Goal: Task Accomplishment & Management: Manage account settings

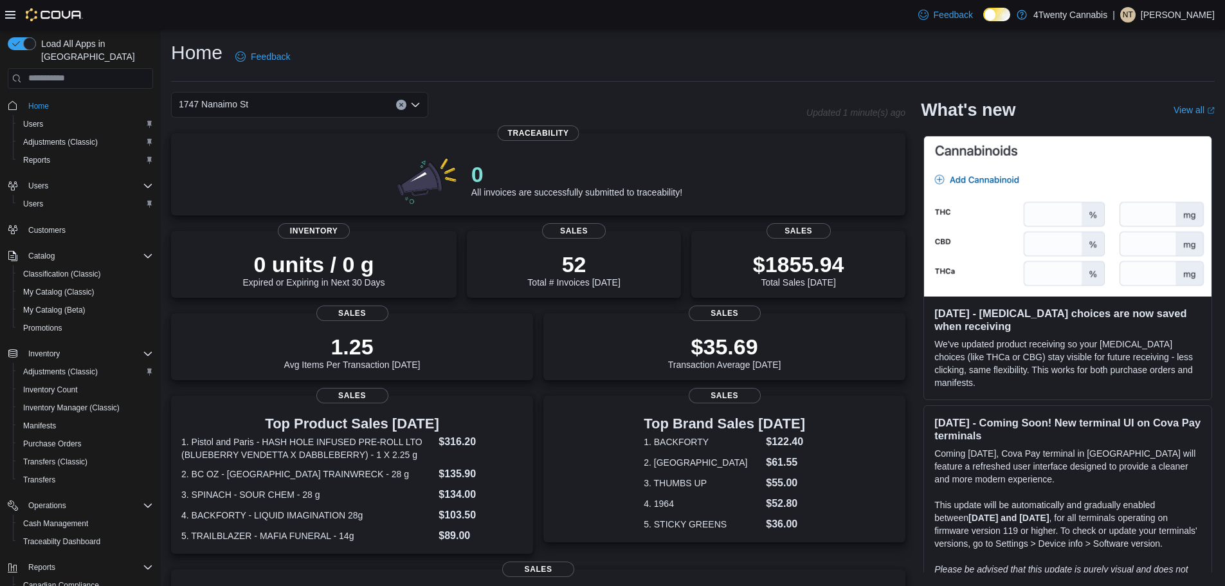
click at [1158, 21] on p "Natasha Troncoso" at bounding box center [1178, 14] width 74 height 15
click at [1146, 131] on span "Sign Out" at bounding box center [1131, 126] width 35 height 13
